Goal: Task Accomplishment & Management: Use online tool/utility

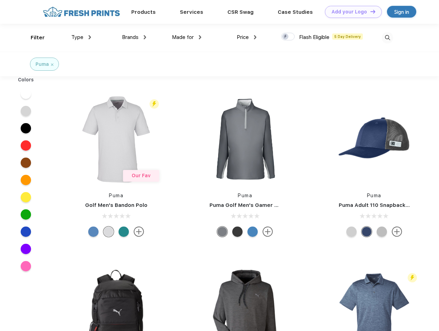
click at [351, 12] on link "Add your Logo Design Tool" at bounding box center [353, 12] width 57 height 12
click at [0, 0] on div "Design Tool" at bounding box center [0, 0] width 0 height 0
click at [370, 11] on link "Add your Logo Design Tool" at bounding box center [353, 12] width 57 height 12
click at [33, 38] on div "Filter" at bounding box center [38, 38] width 14 height 8
click at [81, 37] on span "Type" at bounding box center [77, 37] width 12 height 6
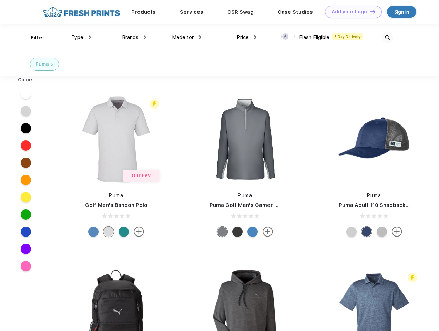
click at [134, 37] on span "Brands" at bounding box center [130, 37] width 17 height 6
click at [187, 37] on span "Made for" at bounding box center [183, 37] width 22 height 6
click at [247, 37] on span "Price" at bounding box center [243, 37] width 12 height 6
click at [288, 37] on div at bounding box center [287, 37] width 13 height 8
click at [286, 37] on input "checkbox" at bounding box center [283, 34] width 4 height 4
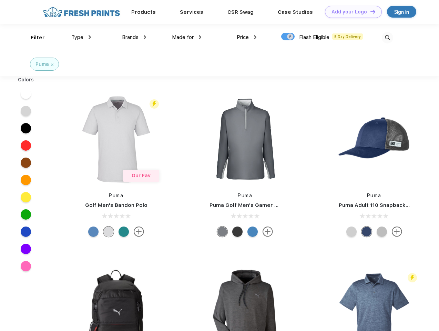
click at [387, 38] on img at bounding box center [387, 37] width 11 height 11
